Goal: Information Seeking & Learning: Learn about a topic

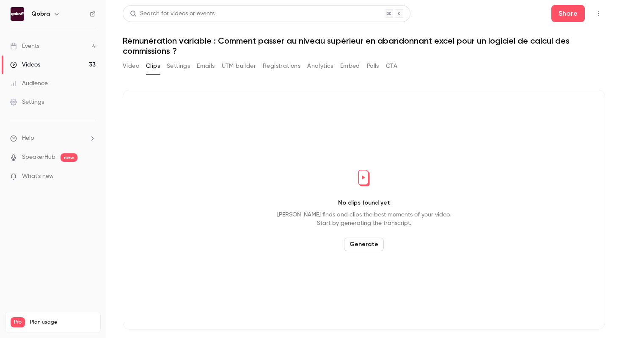
click at [88, 42] on link "Events 4" at bounding box center [53, 46] width 106 height 19
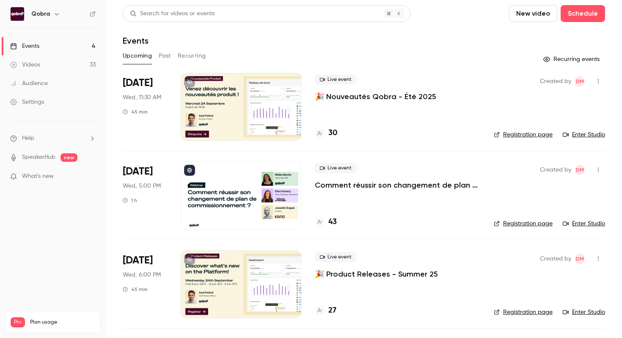
scroll to position [84, 0]
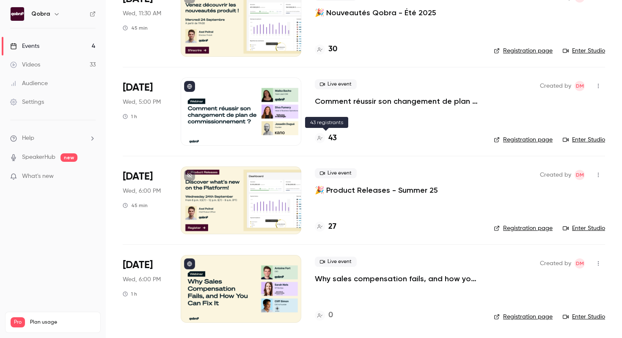
click at [334, 135] on h4 "43" at bounding box center [332, 137] width 8 height 11
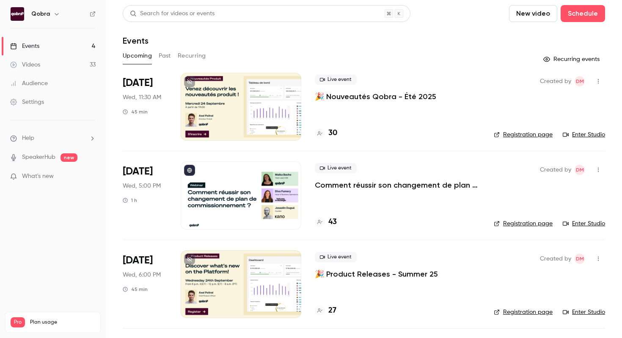
scroll to position [84, 0]
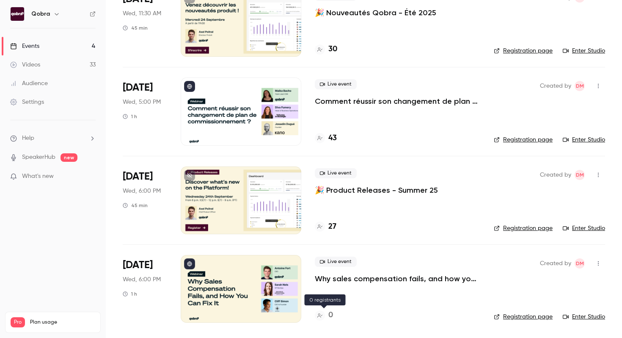
click at [332, 315] on h4 "0" at bounding box center [330, 314] width 5 height 11
